Goal: Task Accomplishment & Management: Manage account settings

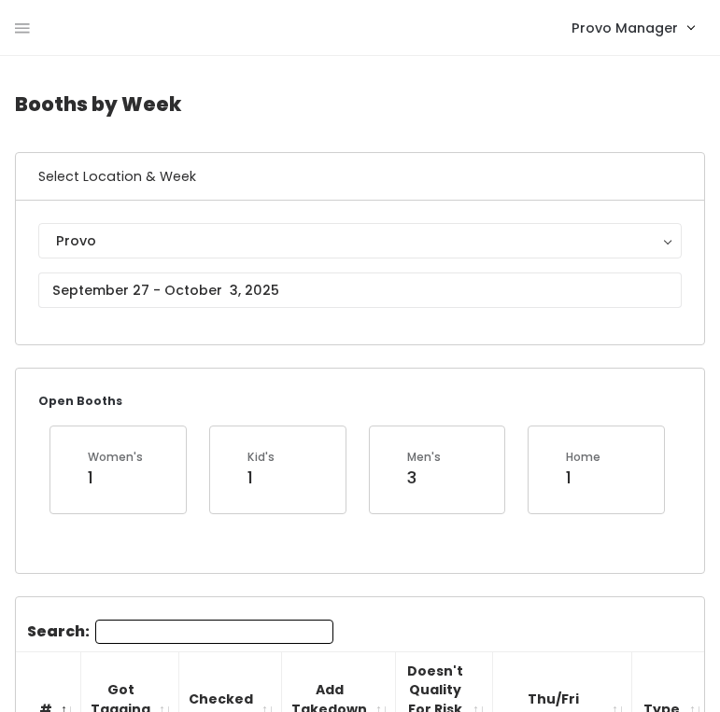
scroll to position [0, 455]
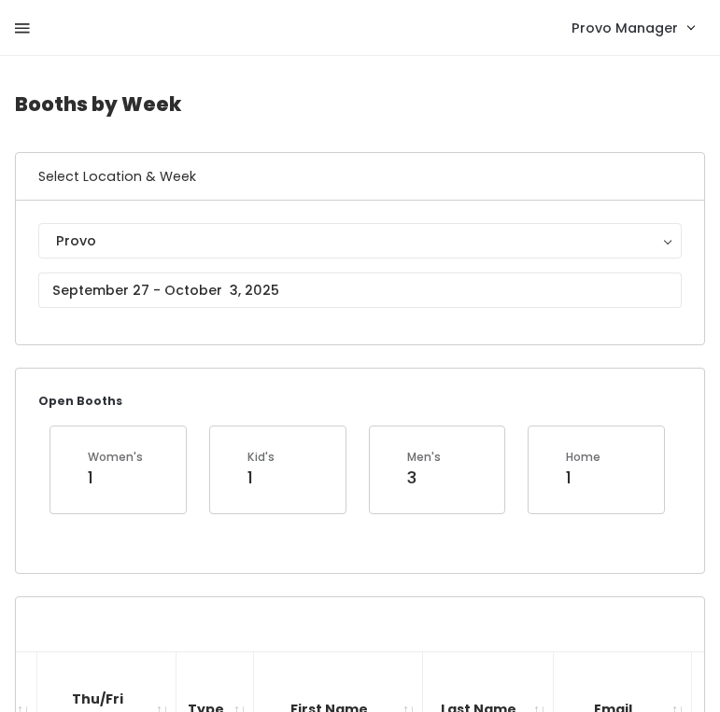
click at [24, 24] on icon at bounding box center [22, 29] width 15 height 17
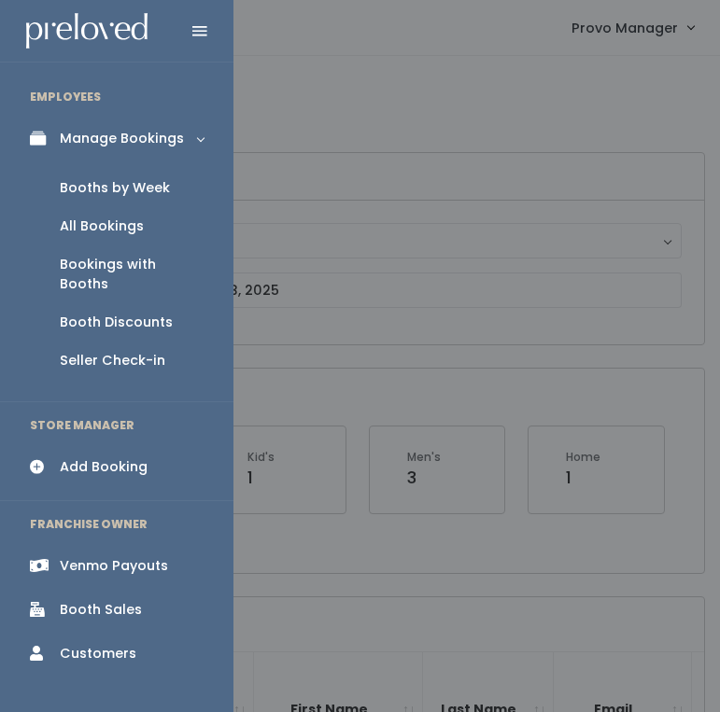
click at [94, 313] on div "Booth Discounts" at bounding box center [116, 323] width 113 height 20
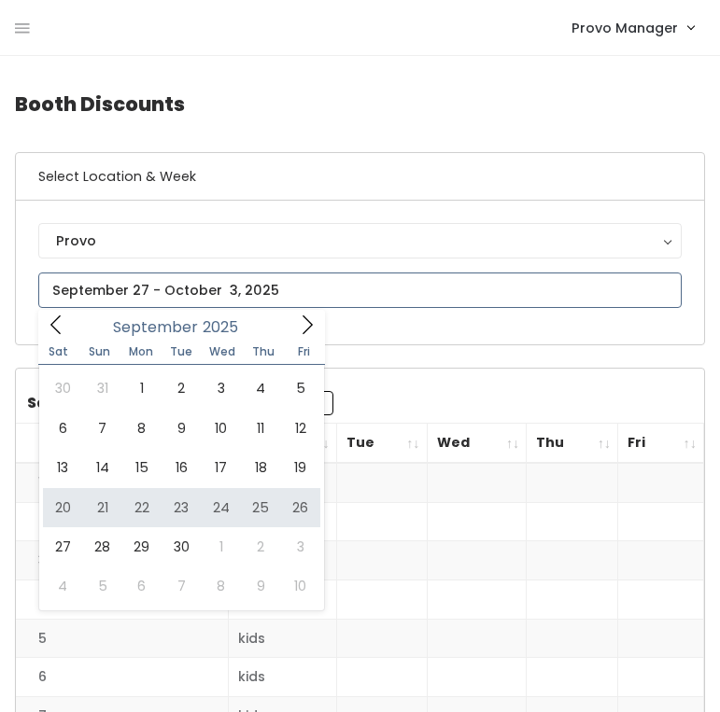
type input "September 20 to September 26"
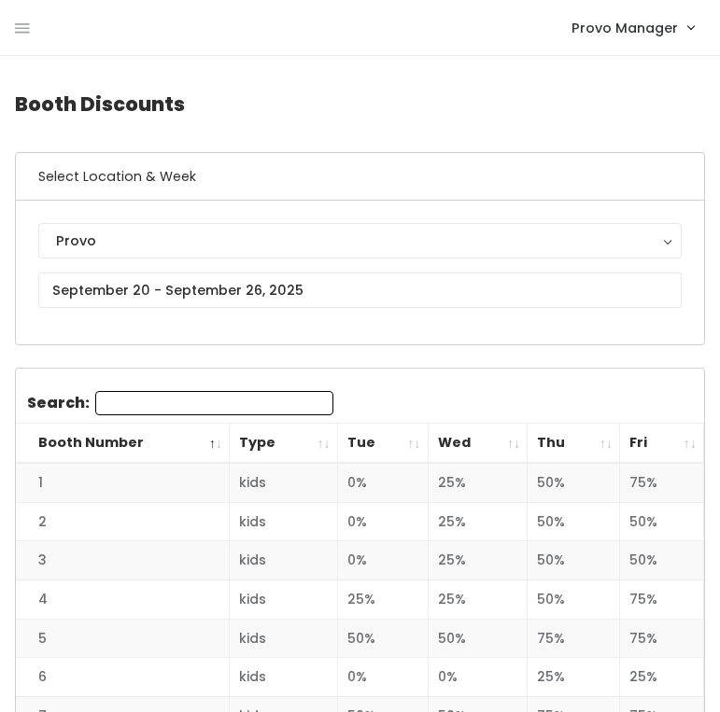
click at [602, 439] on th "Thu" at bounding box center [573, 444] width 92 height 40
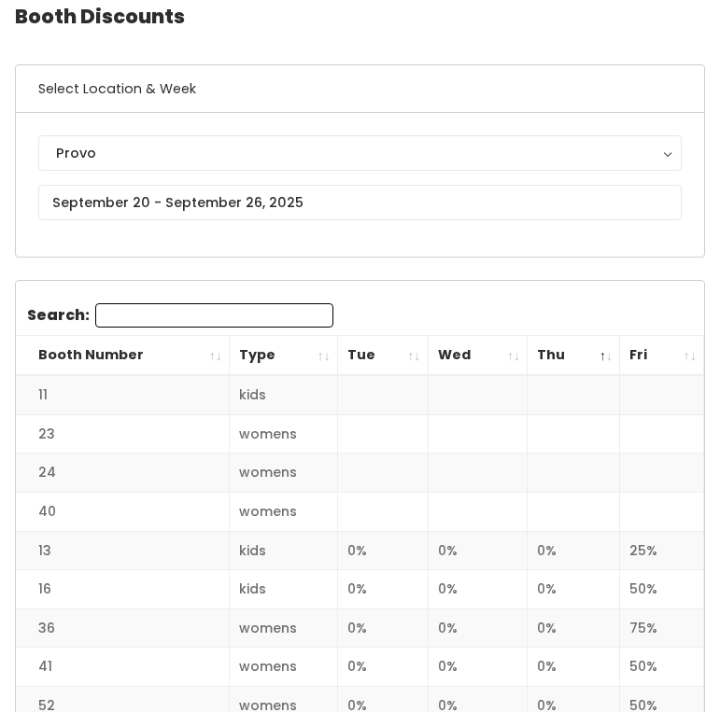
scroll to position [141, 0]
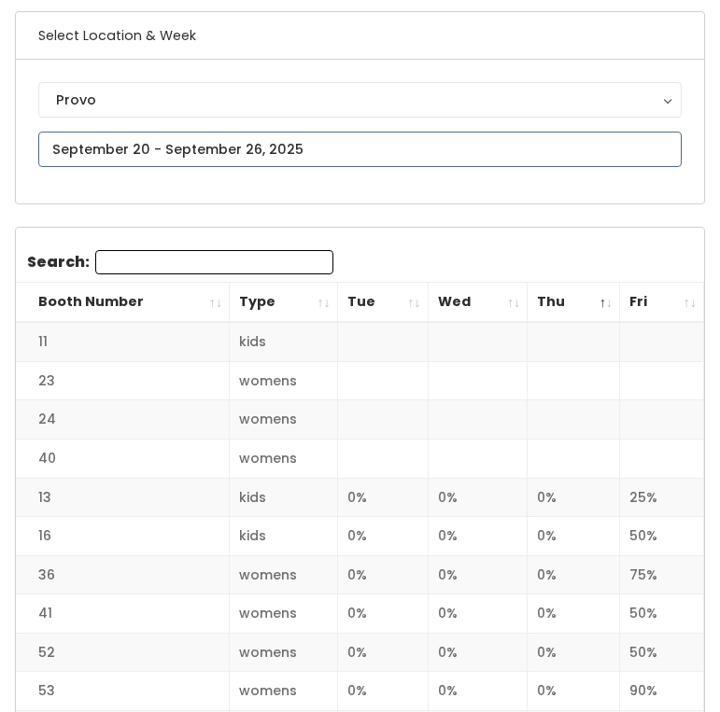
click at [237, 146] on input "text" at bounding box center [359, 149] width 643 height 35
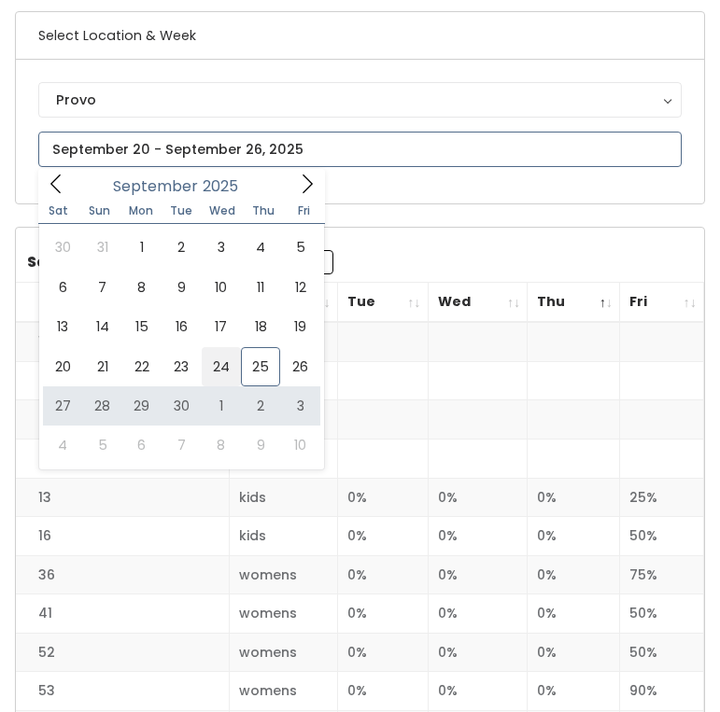
type input "September 20 to September 26"
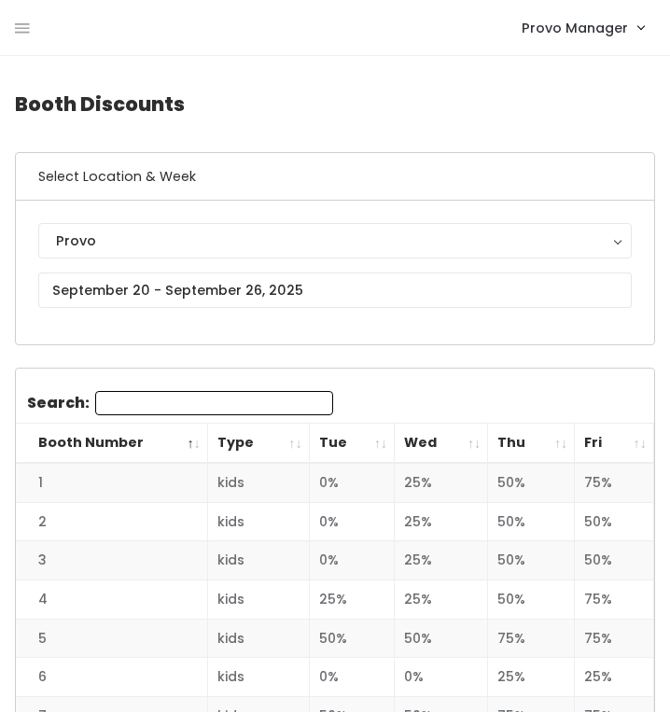
click at [554, 445] on th "Thu" at bounding box center [531, 444] width 87 height 40
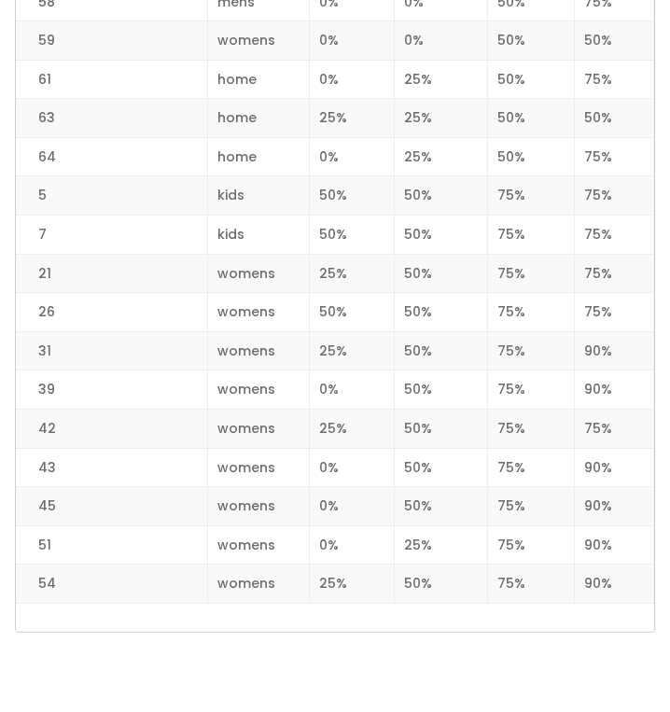
scroll to position [2397, 0]
